Goal: Task Accomplishment & Management: Use online tool/utility

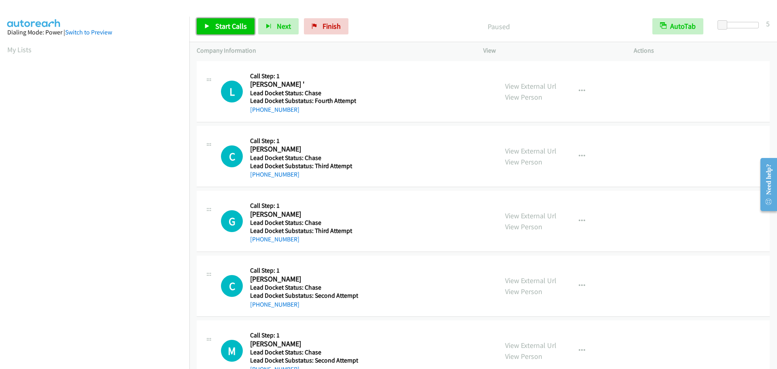
click at [226, 28] on span "Start Calls" at bounding box center [231, 25] width 32 height 9
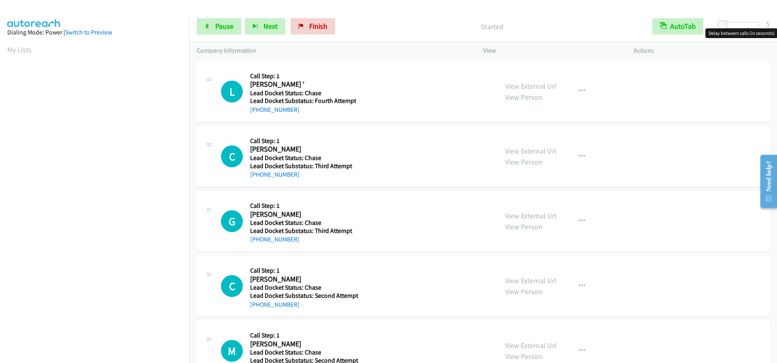
click at [735, 24] on div at bounding box center [740, 25] width 37 height 6
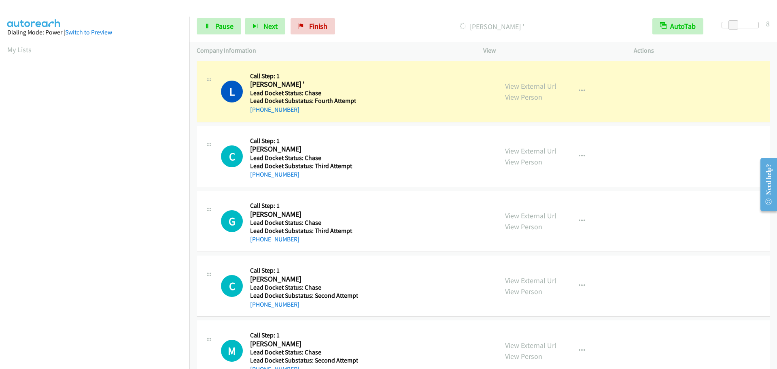
scroll to position [85, 0]
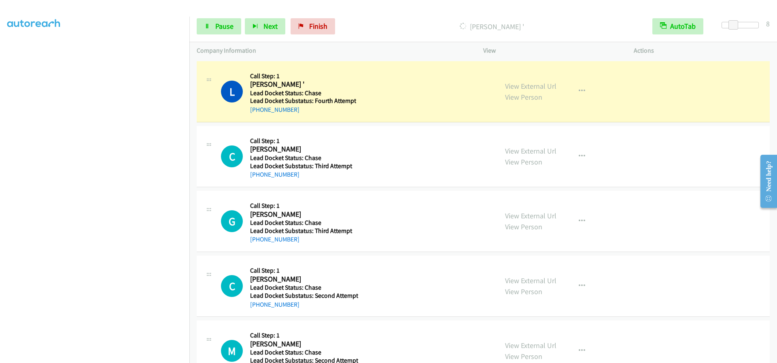
click at [756, 22] on div at bounding box center [740, 25] width 37 height 6
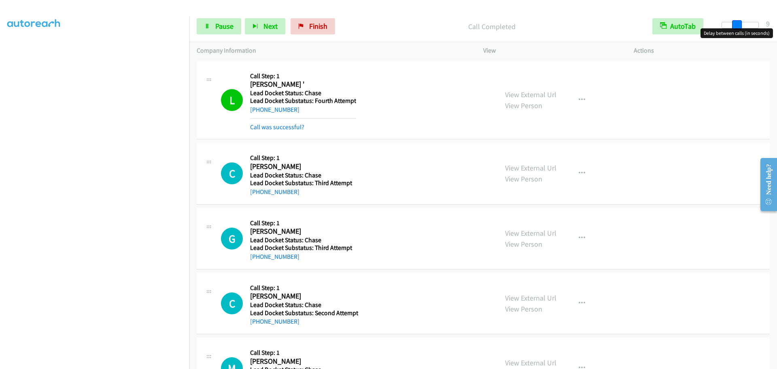
drag, startPoint x: 734, startPoint y: 25, endPoint x: 737, endPoint y: 32, distance: 7.4
click at [735, 25] on div at bounding box center [740, 25] width 37 height 6
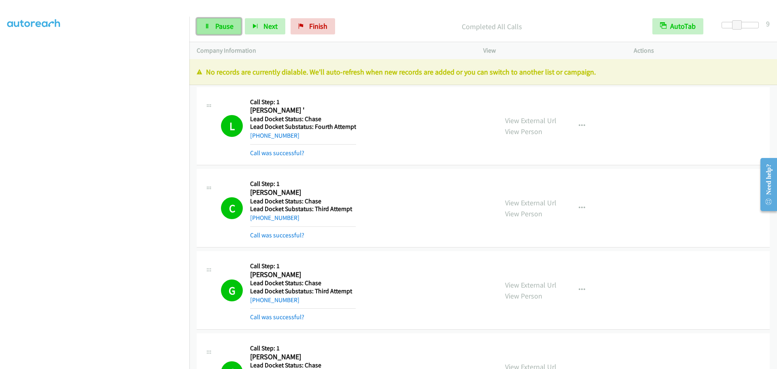
click at [208, 24] on icon at bounding box center [207, 27] width 6 height 6
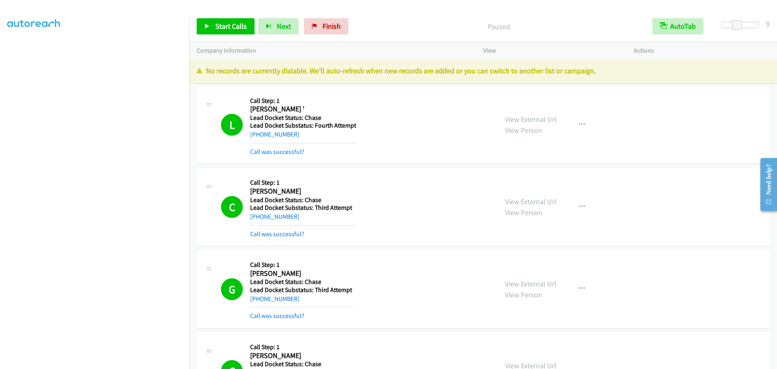
scroll to position [0, 0]
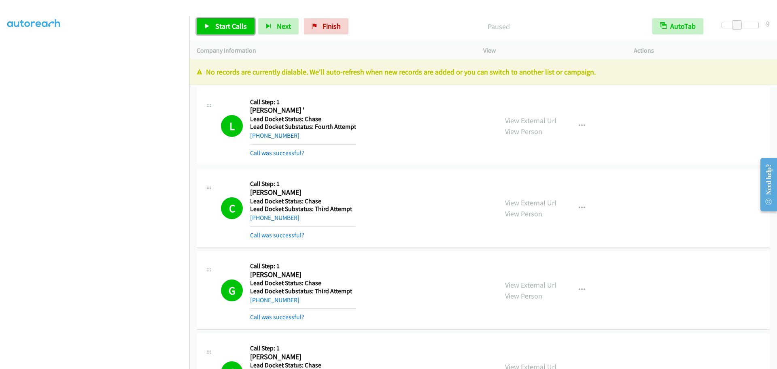
click at [223, 29] on span "Start Calls" at bounding box center [231, 25] width 32 height 9
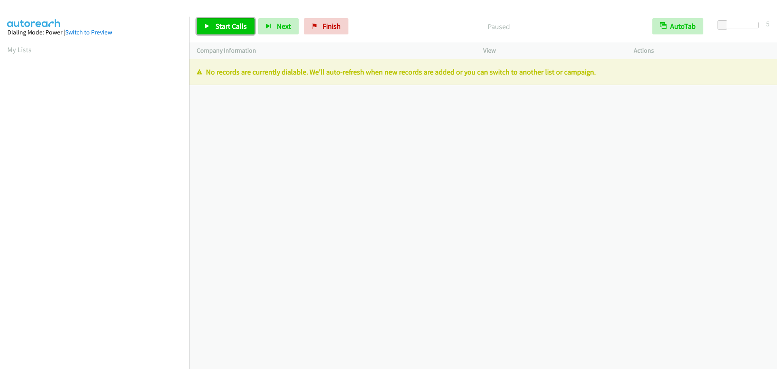
click at [224, 26] on span "Start Calls" at bounding box center [231, 25] width 32 height 9
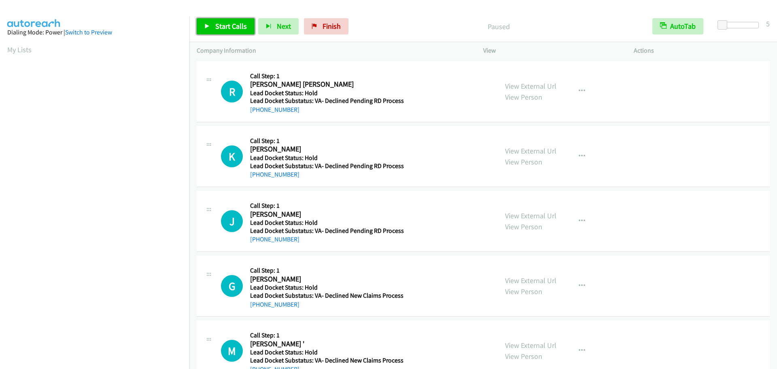
click at [217, 25] on span "Start Calls" at bounding box center [231, 25] width 32 height 9
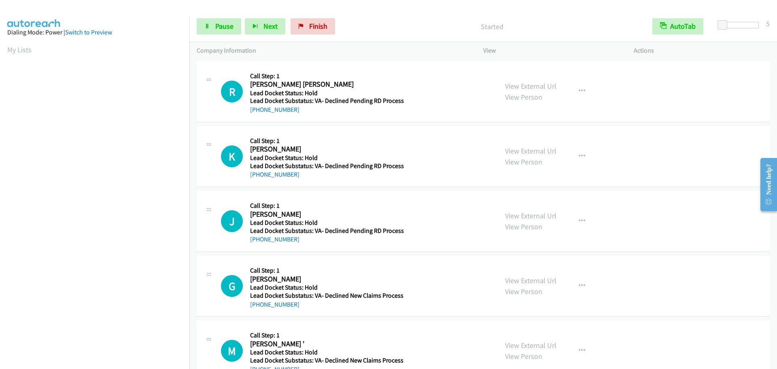
click at [755, 21] on div "Start Calls Pause Next Finish Started AutoTab AutoTab 5" at bounding box center [483, 26] width 588 height 31
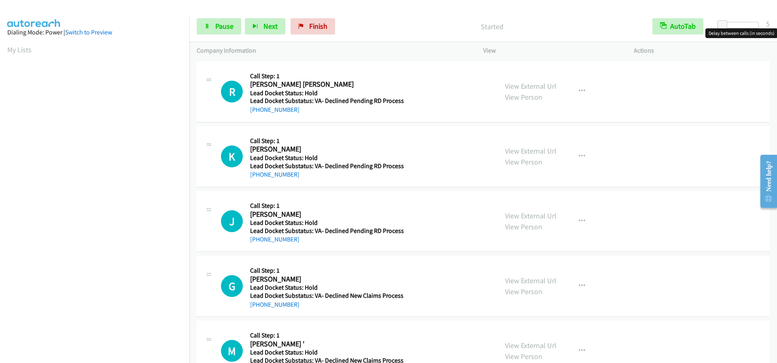
click at [757, 25] on div at bounding box center [740, 28] width 52 height 13
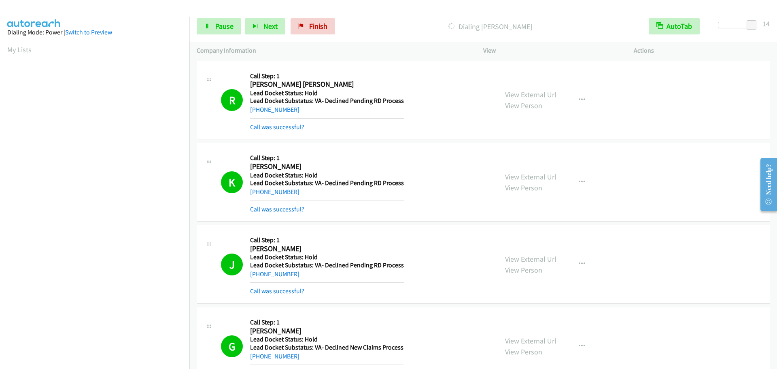
scroll to position [85, 0]
click at [207, 25] on icon at bounding box center [207, 27] width 6 height 6
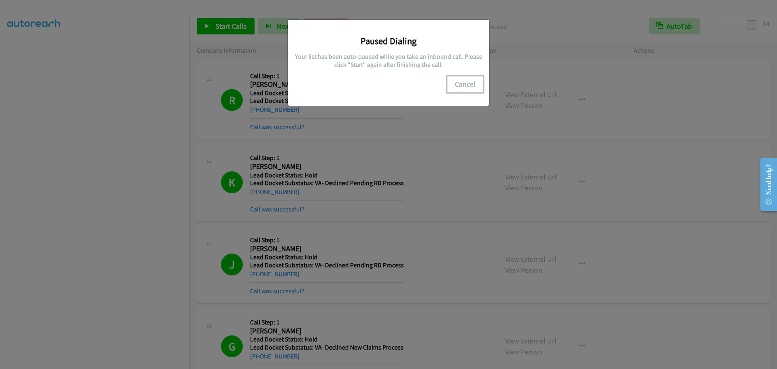
drag, startPoint x: 479, startPoint y: 76, endPoint x: 473, endPoint y: 81, distance: 7.5
click at [478, 76] on button "Cancel" at bounding box center [465, 84] width 36 height 16
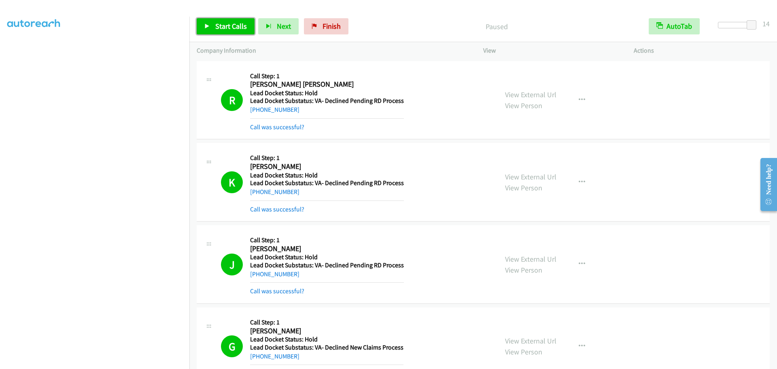
click at [211, 21] on link "Start Calls" at bounding box center [226, 26] width 58 height 16
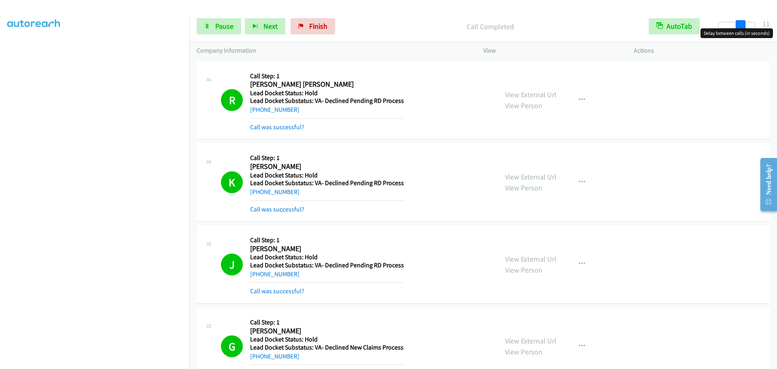
click at [740, 24] on div at bounding box center [736, 25] width 37 height 6
click at [225, 30] on span "Pause" at bounding box center [224, 25] width 18 height 9
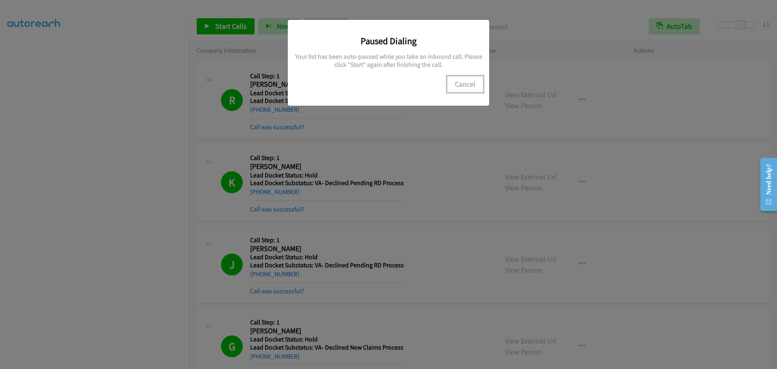
click at [467, 85] on button "Cancel" at bounding box center [465, 84] width 36 height 16
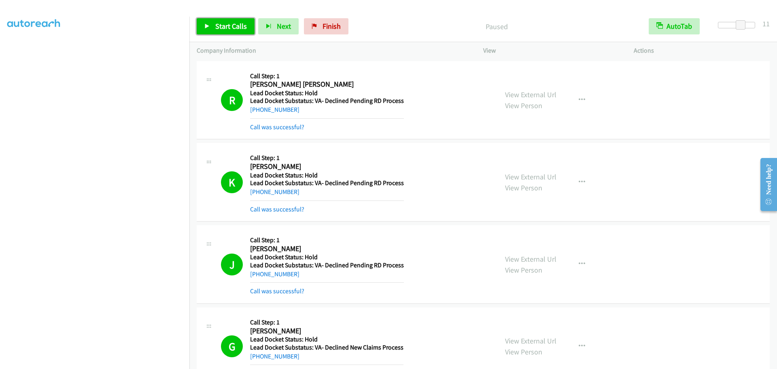
click at [215, 26] on link "Start Calls" at bounding box center [226, 26] width 58 height 16
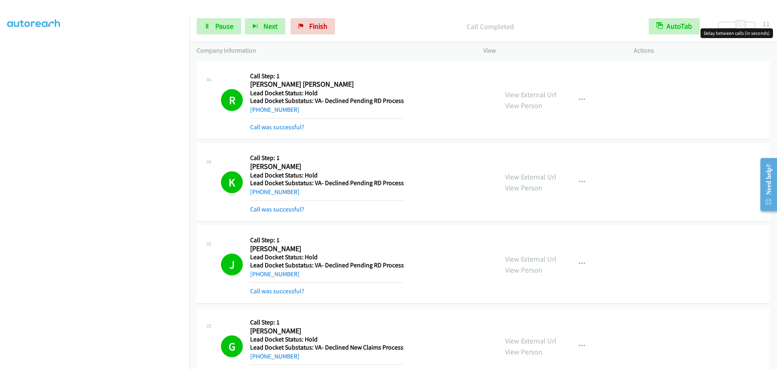
click at [734, 23] on div at bounding box center [736, 25] width 37 height 6
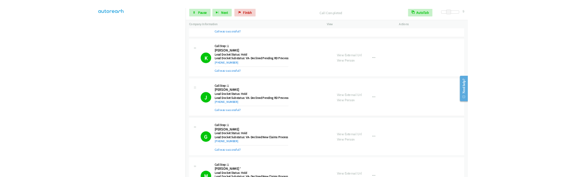
scroll to position [0, 0]
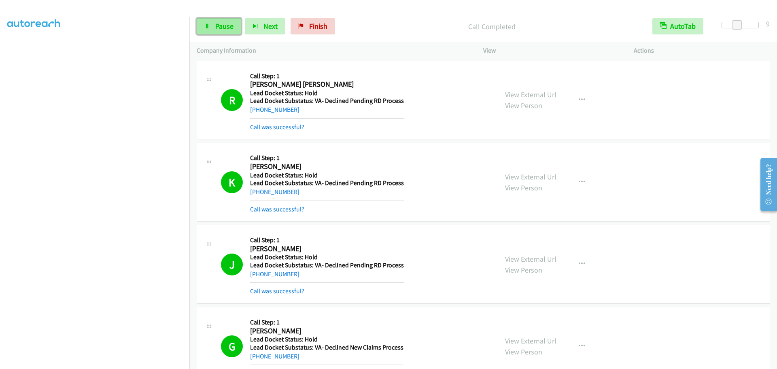
click at [212, 24] on link "Pause" at bounding box center [219, 26] width 45 height 16
click at [224, 27] on span "Start Calls" at bounding box center [231, 25] width 32 height 9
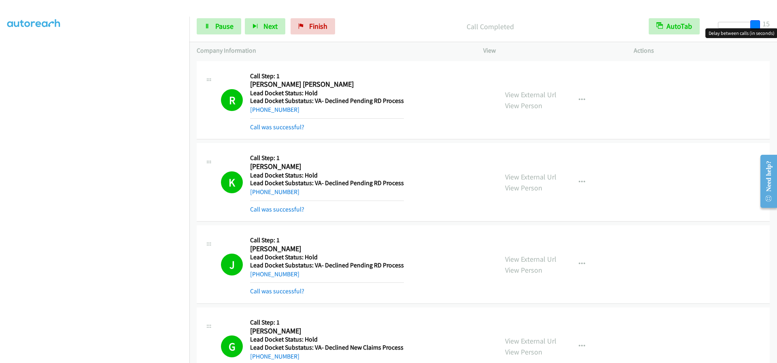
click at [755, 22] on div at bounding box center [736, 25] width 37 height 6
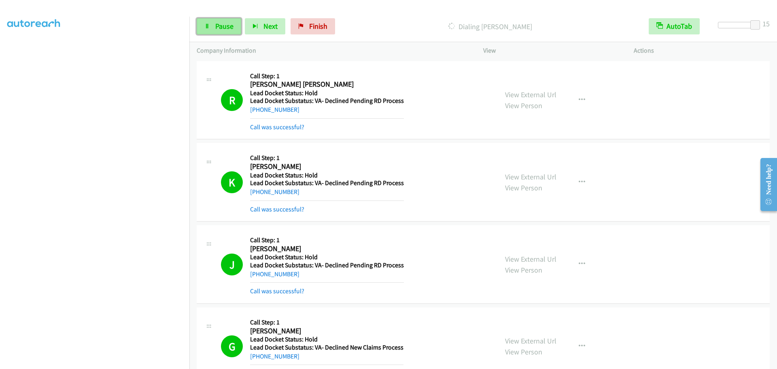
click at [228, 26] on span "Pause" at bounding box center [224, 25] width 18 height 9
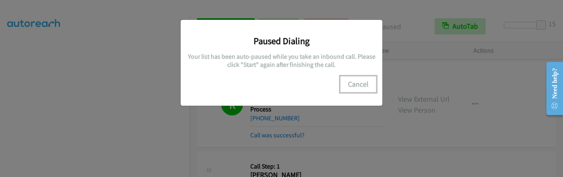
click at [360, 81] on button "Cancel" at bounding box center [358, 84] width 36 height 16
click at [360, 83] on button "Cancel" at bounding box center [358, 84] width 36 height 16
